Goal: Task Accomplishment & Management: Manage account settings

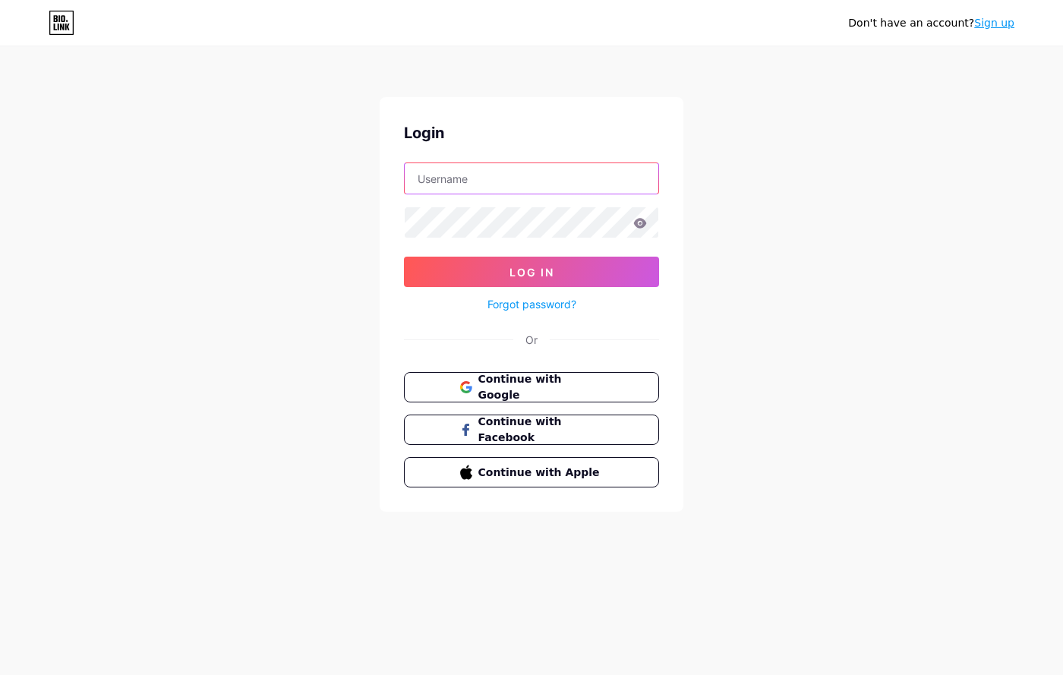
drag, startPoint x: 506, startPoint y: 178, endPoint x: 508, endPoint y: 190, distance: 12.4
click at [505, 177] on input "text" at bounding box center [531, 178] width 253 height 30
type input "[PERSON_NAME][EMAIL_ADDRESS][DOMAIN_NAME]"
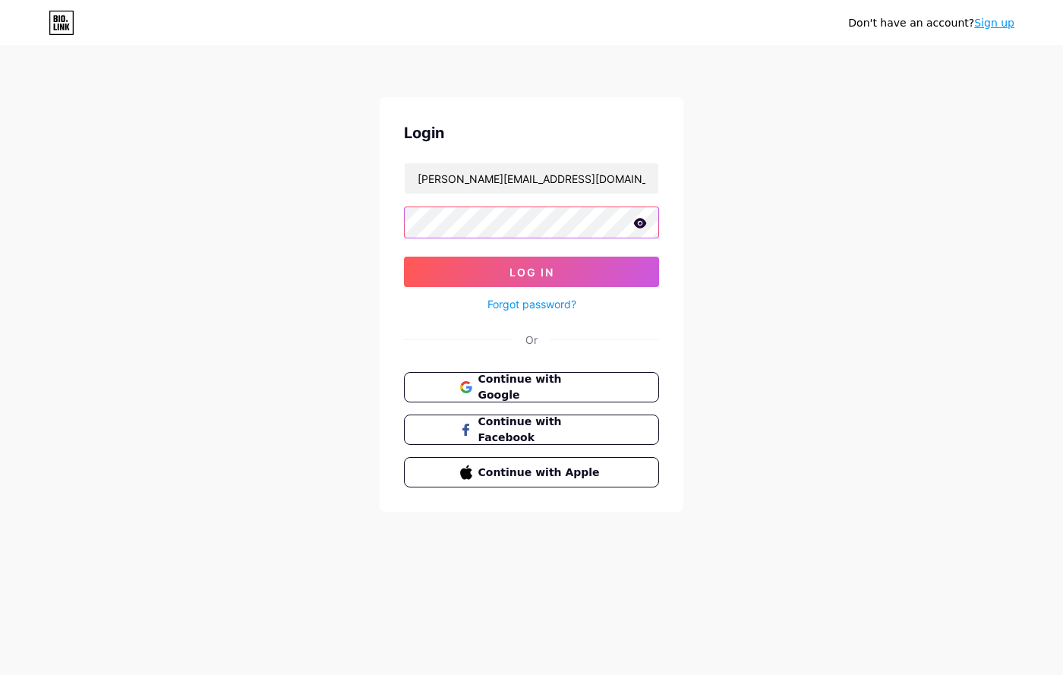
click at [404, 257] on button "Log In" at bounding box center [531, 272] width 255 height 30
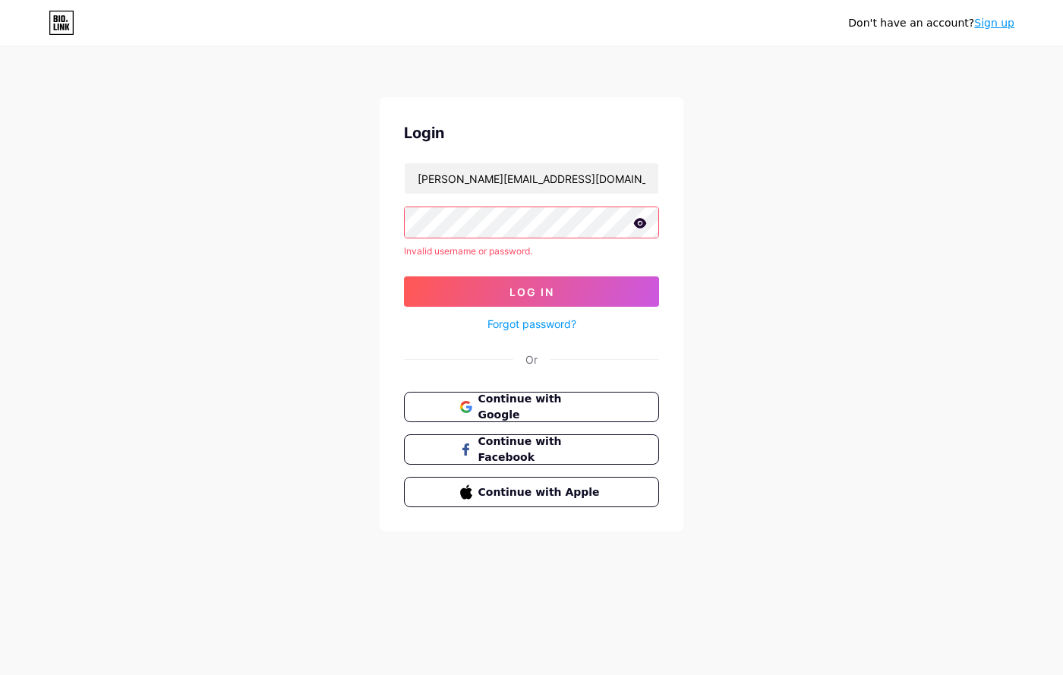
click at [461, 383] on div "Login [PERSON_NAME][EMAIL_ADDRESS][DOMAIN_NAME] Invalid username or password. L…" at bounding box center [531, 314] width 304 height 434
click at [458, 404] on button "Continue with Google" at bounding box center [530, 407] width 259 height 31
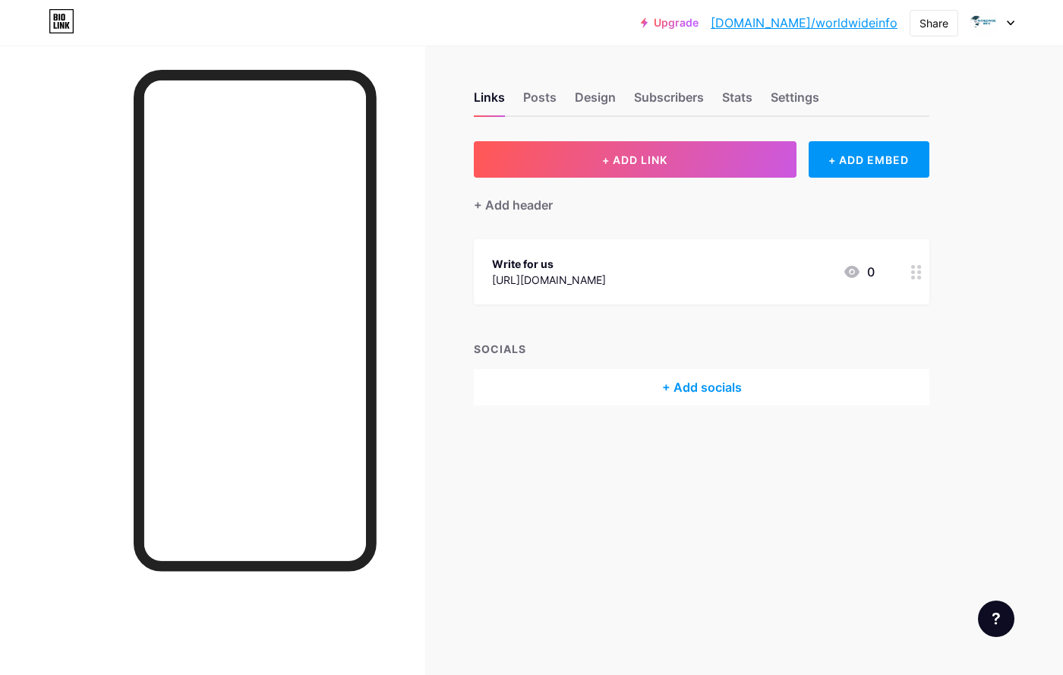
drag, startPoint x: 496, startPoint y: 276, endPoint x: 596, endPoint y: 263, distance: 101.0
click at [585, 265] on div "Links Posts Design Subscribers Stats Settings + ADD LINK + ADD EMBED + Add head…" at bounding box center [496, 264] width 993 height 436
click at [757, 265] on div "Write for us [URL][DOMAIN_NAME] 0" at bounding box center [683, 271] width 383 height 35
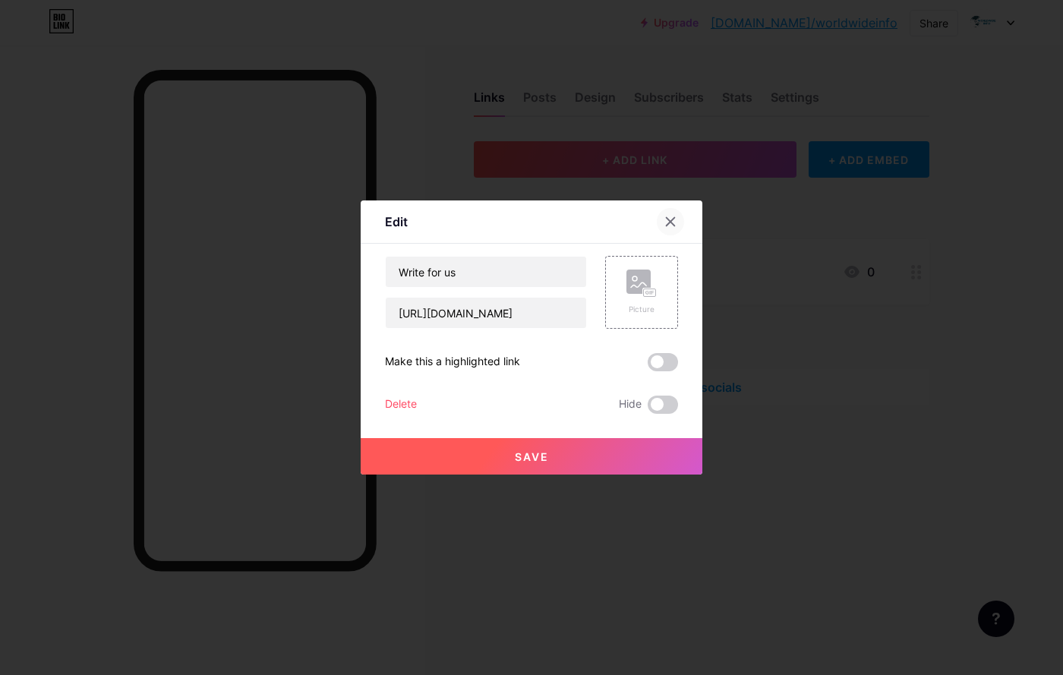
click at [672, 214] on div at bounding box center [669, 221] width 27 height 27
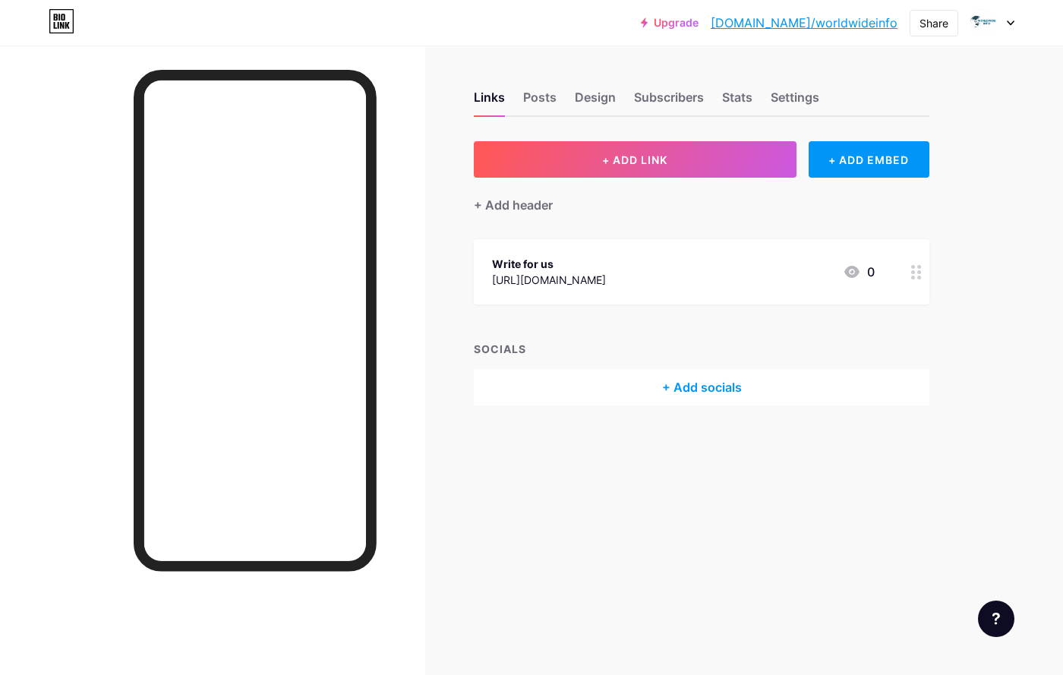
click at [568, 254] on div "Write for us [URL][DOMAIN_NAME]" at bounding box center [549, 271] width 114 height 35
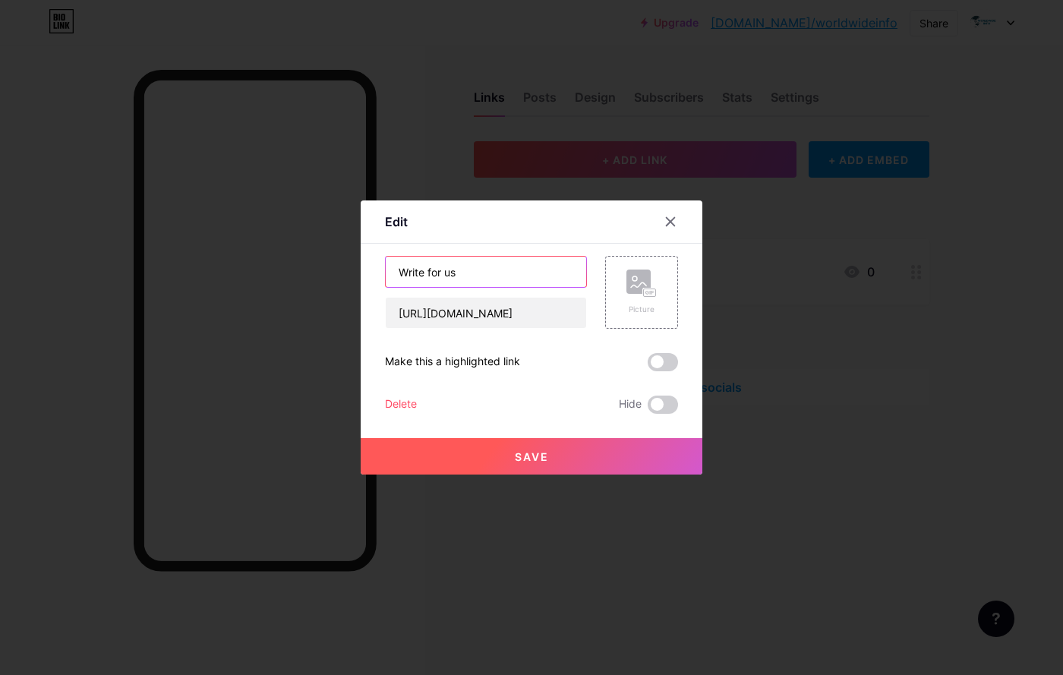
click at [521, 279] on input "Write for us" at bounding box center [486, 272] width 200 height 30
type input "worldwideinfo"
click at [551, 458] on button "Save" at bounding box center [532, 456] width 342 height 36
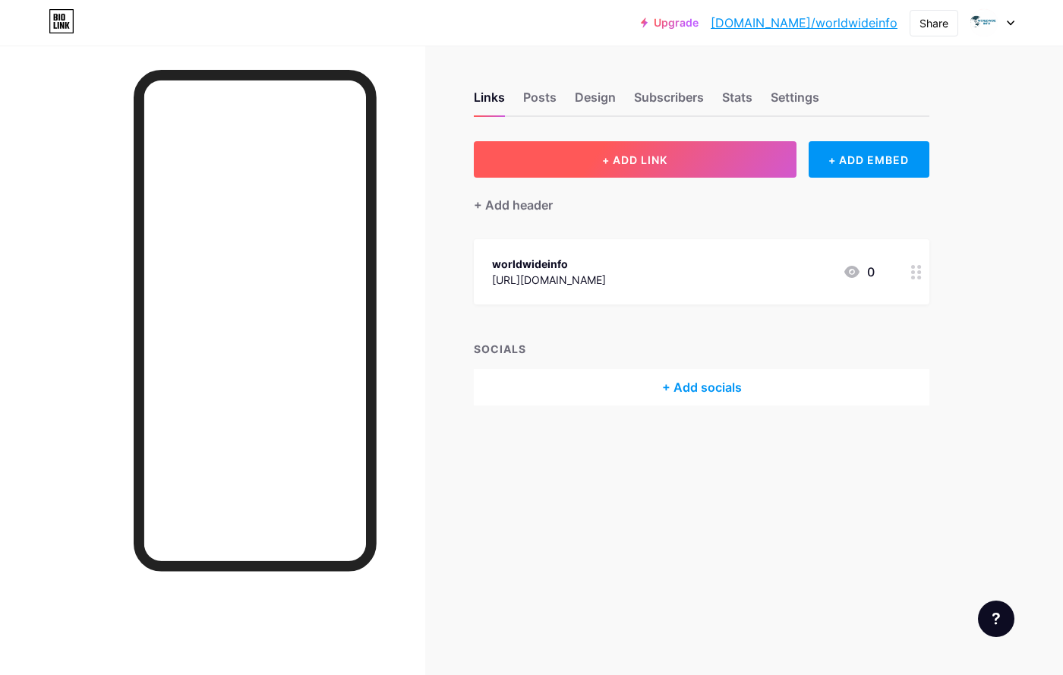
click at [681, 160] on button "+ ADD LINK" at bounding box center [635, 159] width 323 height 36
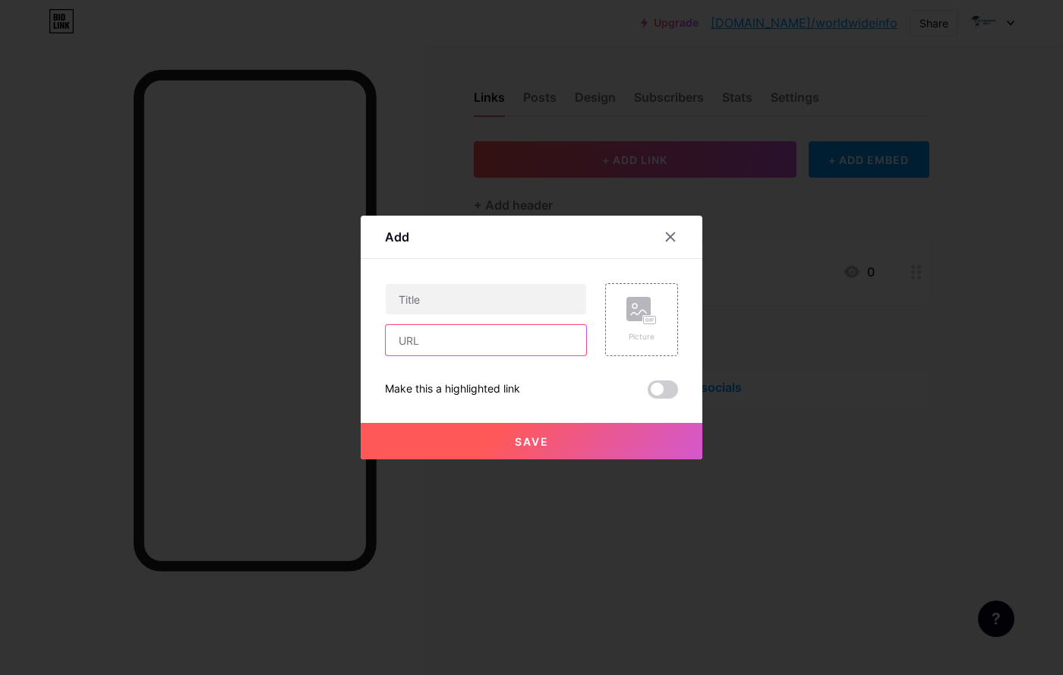
click at [480, 335] on input "text" at bounding box center [486, 340] width 200 height 30
paste input "[URL][DOMAIN_NAME]"
type input "[URL][DOMAIN_NAME]"
click at [485, 299] on input "text" at bounding box center [486, 299] width 200 height 30
type input "Write for Us - Guest Posting Site"
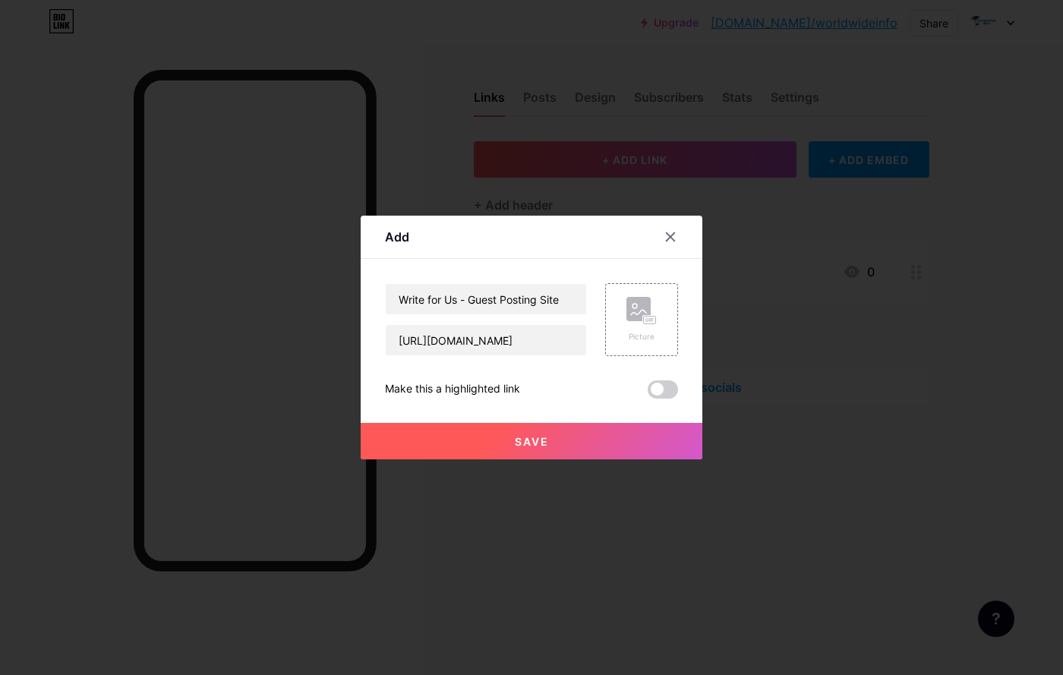
click at [483, 447] on button "Save" at bounding box center [532, 441] width 342 height 36
click at [636, 346] on div "Picture" at bounding box center [641, 319] width 73 height 73
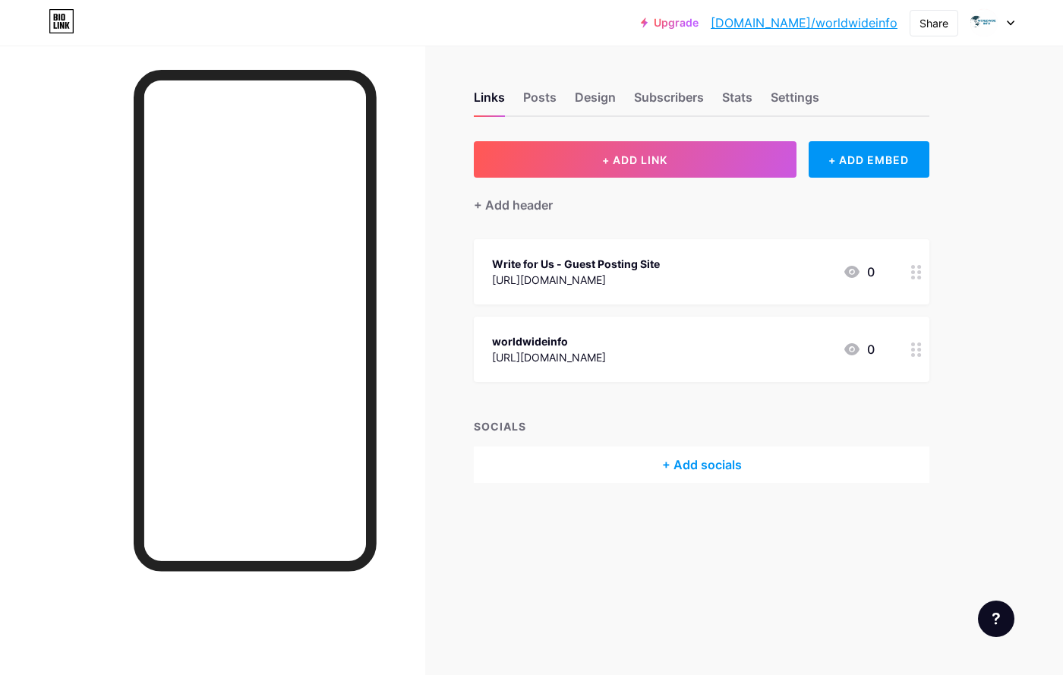
click at [581, 208] on div "+ Add header" at bounding box center [701, 196] width 455 height 37
click at [590, 266] on div "Write for Us - Guest Posting Site" at bounding box center [576, 264] width 168 height 16
click at [631, 286] on rect at bounding box center [638, 281] width 24 height 24
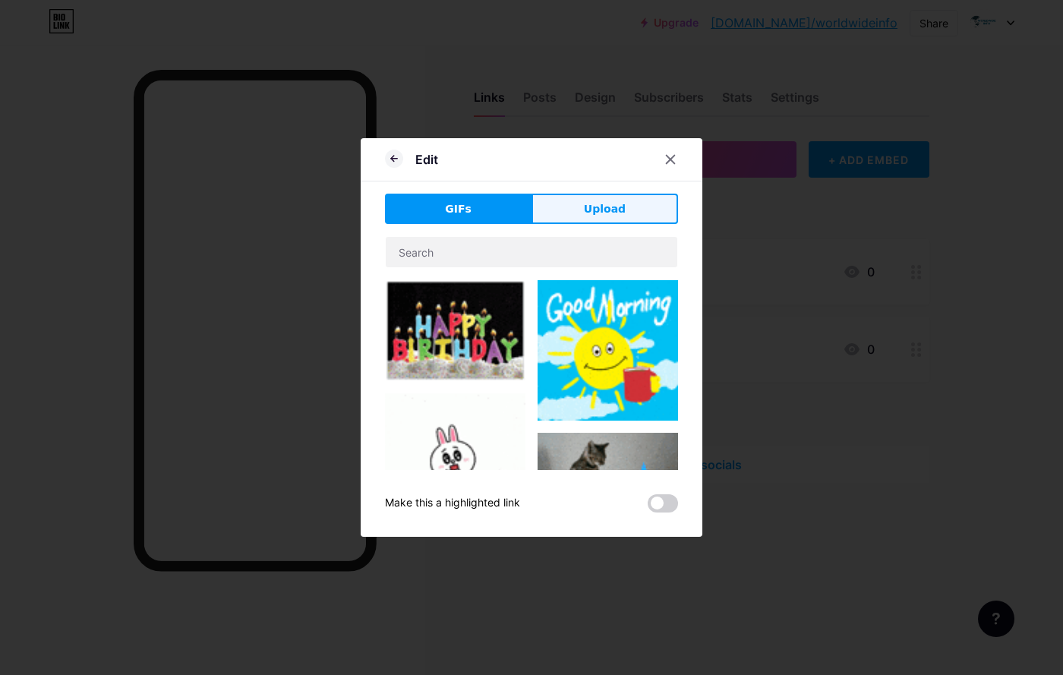
click at [591, 219] on button "Upload" at bounding box center [604, 209] width 146 height 30
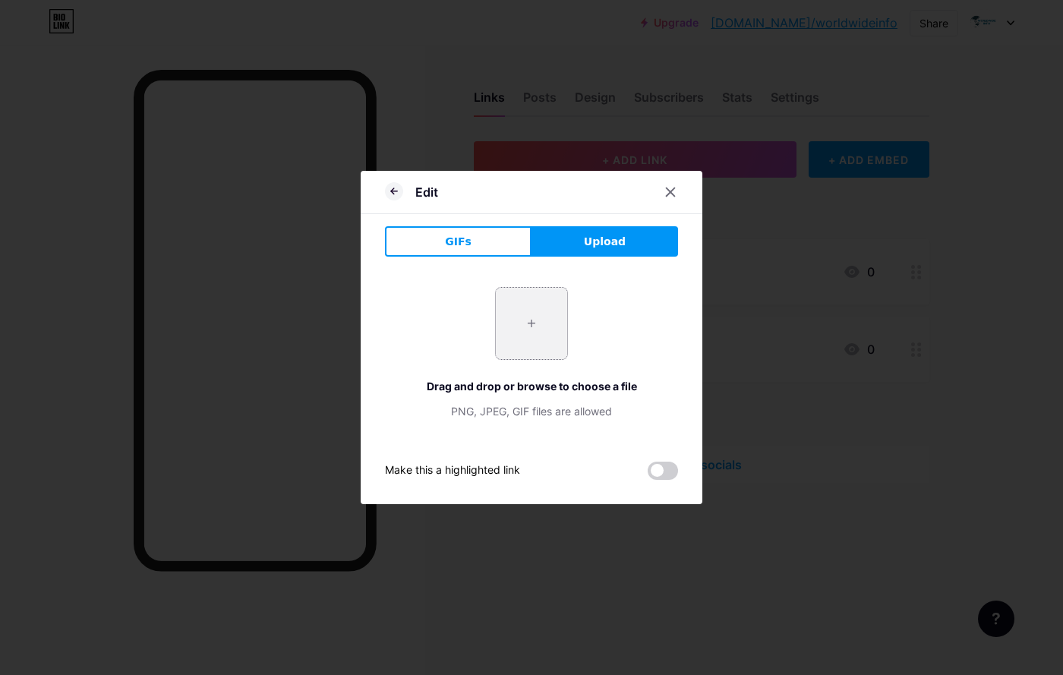
click at [540, 293] on input "file" at bounding box center [531, 323] width 71 height 71
type input "C:\fakepath\Green Modern Badge Gardening Logo Design.png"
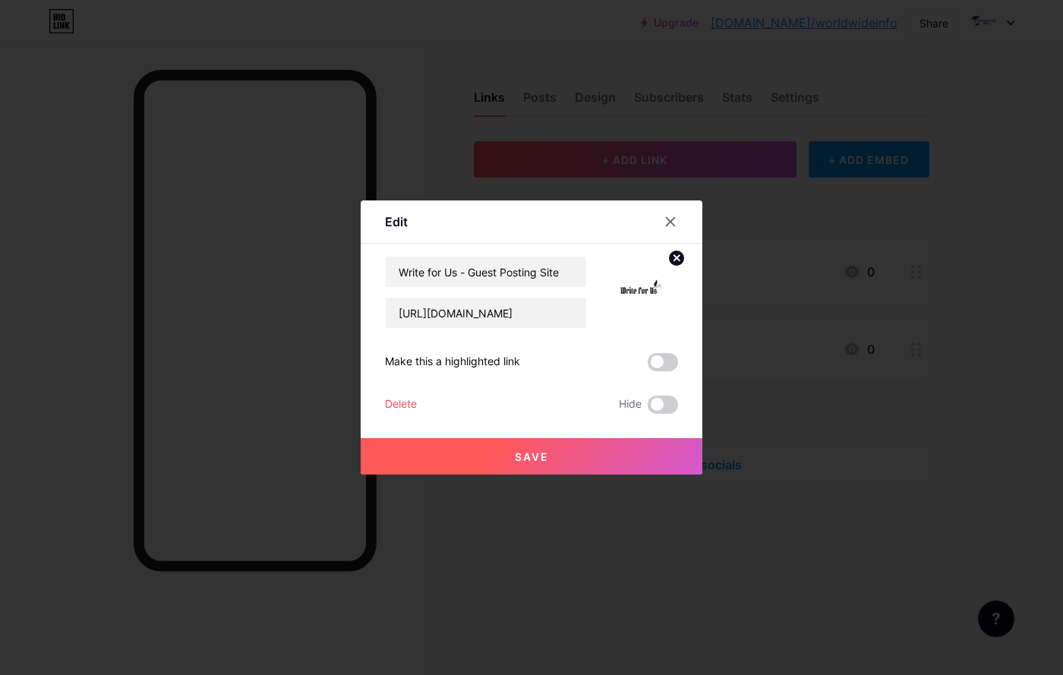
click at [647, 449] on button "Save" at bounding box center [532, 456] width 342 height 36
